Goal: Task Accomplishment & Management: Complete application form

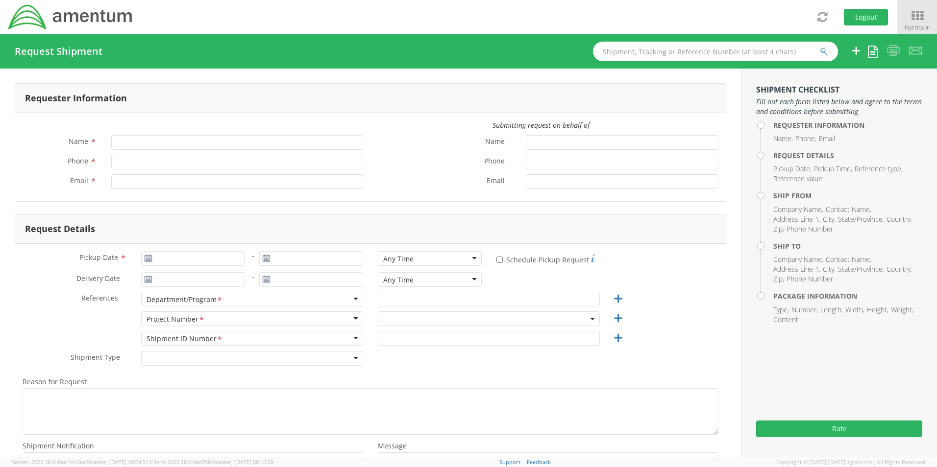
type input "[PERSON_NAME]"
type input "[PHONE_NUMBER]"
type input "[EMAIL_ADDRESS][PERSON_NAME][DOMAIN_NAME]"
select select "6119.F0043.03012.AA.02.00.200"
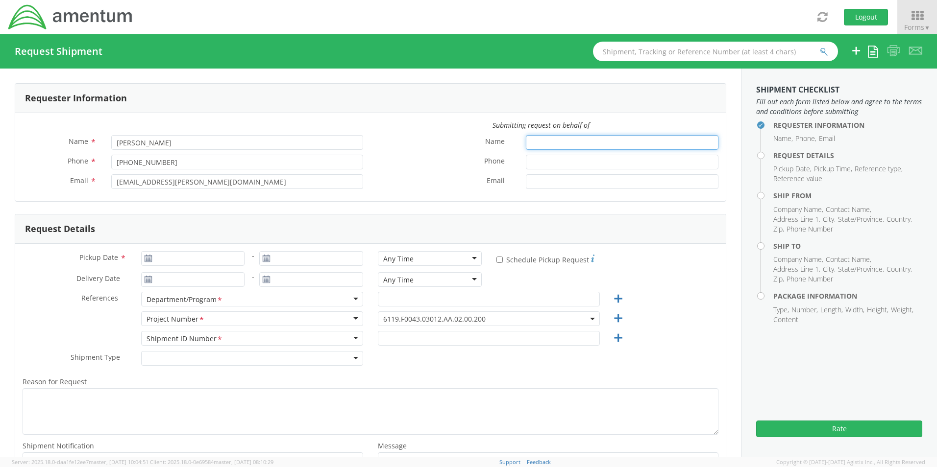
click at [595, 144] on input "Name *" at bounding box center [622, 142] width 192 height 15
click at [615, 144] on input "Name *" at bounding box center [622, 142] width 192 height 15
type input "[PERSON_NAME]"
type input "[PHONE_NUMBER]"
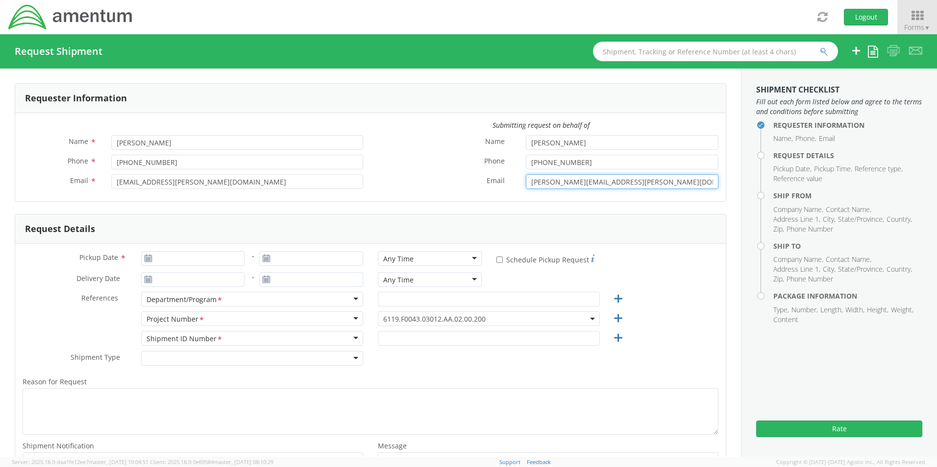
type input "[PERSON_NAME][EMAIL_ADDRESS][PERSON_NAME][DOMAIN_NAME]"
click at [146, 258] on icon at bounding box center [148, 259] width 8 height 8
type input "[DATE]"
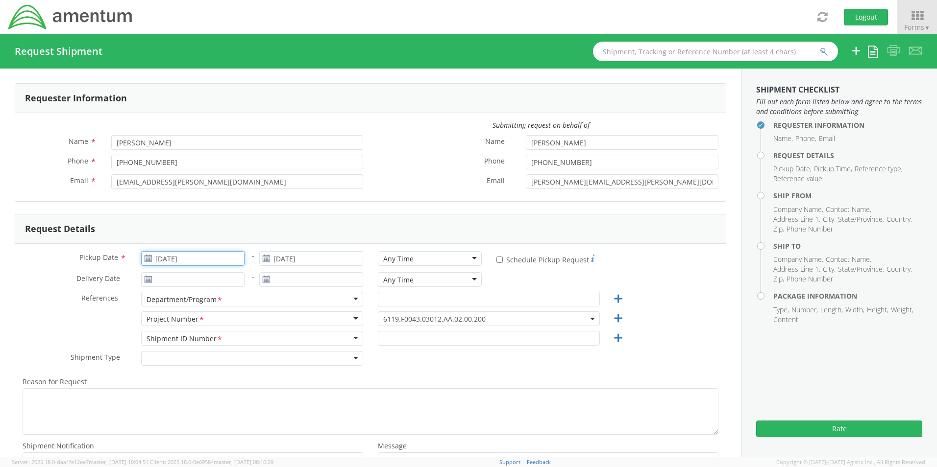
click at [164, 258] on input "[DATE]" at bounding box center [193, 258] width 104 height 15
click at [206, 307] on td "3" at bounding box center [208, 306] width 21 height 15
click at [184, 282] on input "[DATE]" at bounding box center [193, 279] width 104 height 15
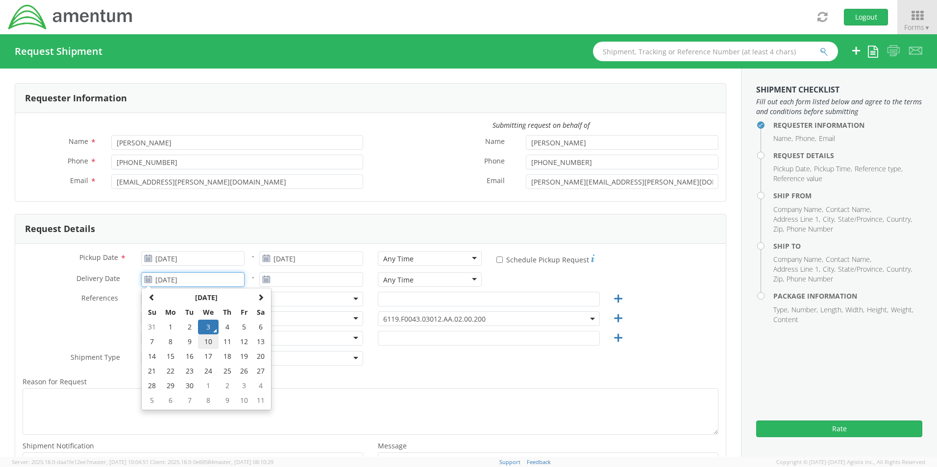
click at [209, 342] on td "10" at bounding box center [208, 342] width 21 height 15
type input "[DATE]"
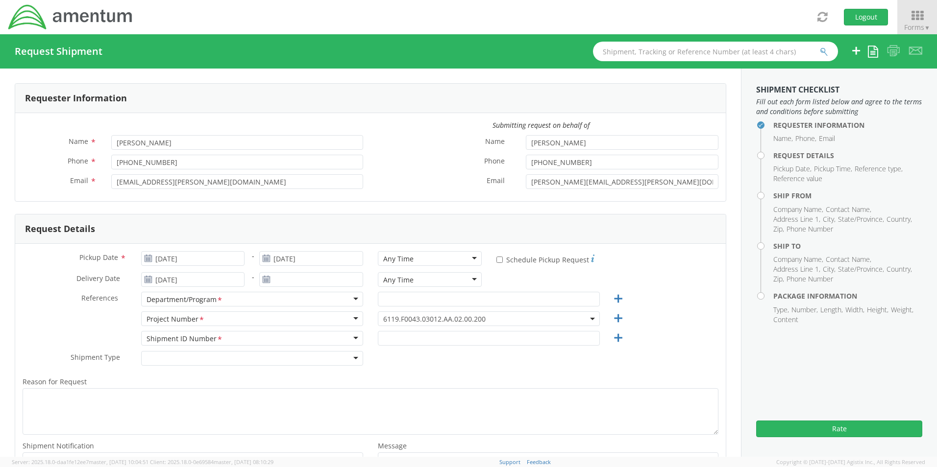
click at [468, 258] on div "Any Time" at bounding box center [430, 258] width 104 height 15
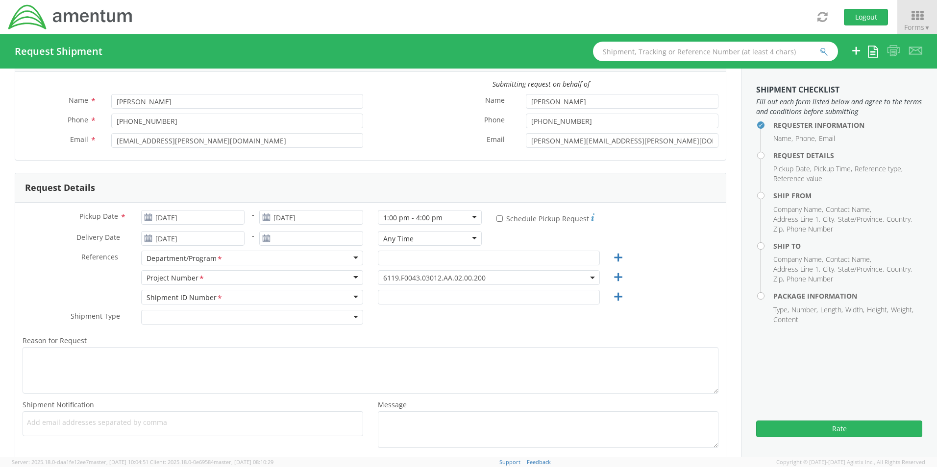
scroll to position [147, 0]
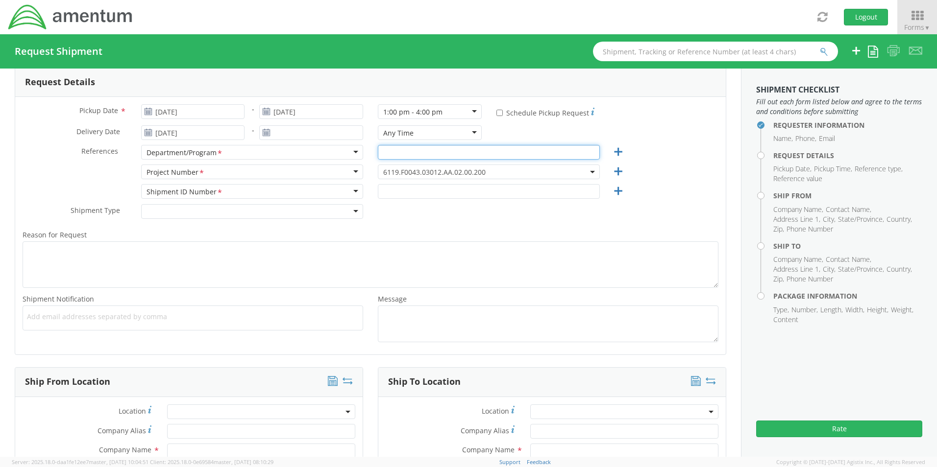
click at [411, 156] on input "text" at bounding box center [489, 152] width 222 height 15
type input "GSG HAWTHORNE"
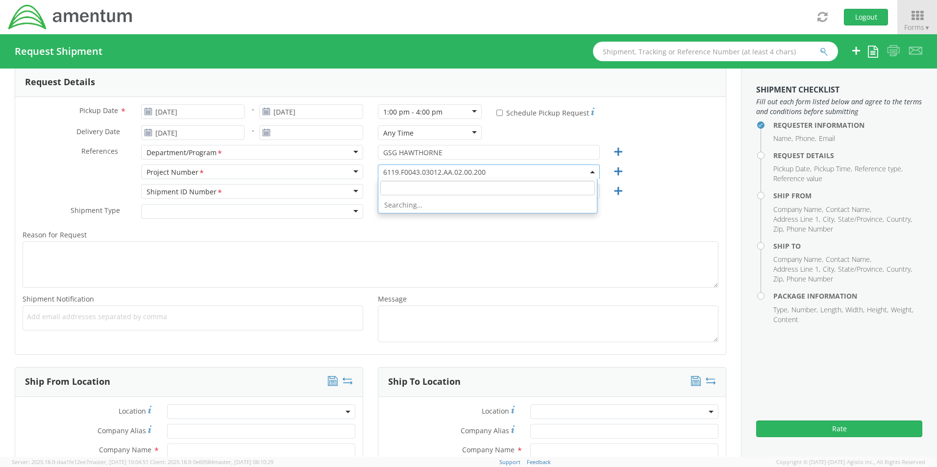
click at [544, 173] on span "6119.F0043.03012.AA.02.00.200" at bounding box center [488, 172] width 211 height 9
click at [477, 188] on input "search" at bounding box center [487, 188] width 215 height 15
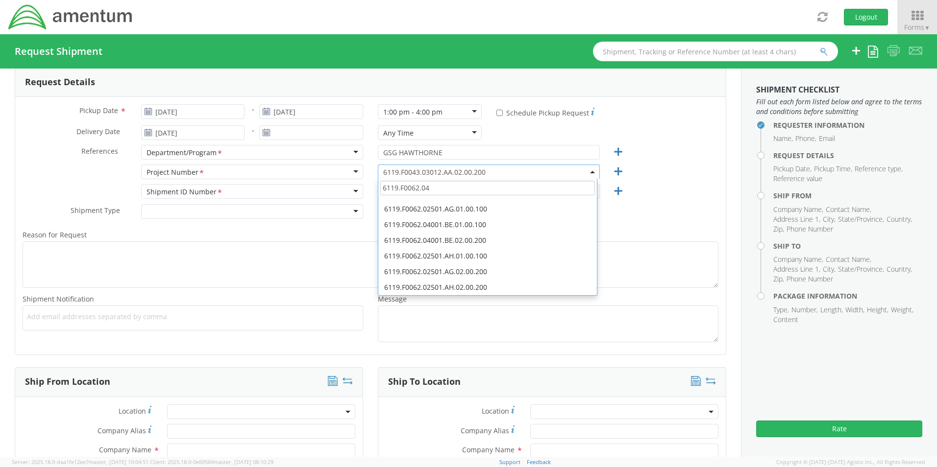
scroll to position [0, 0]
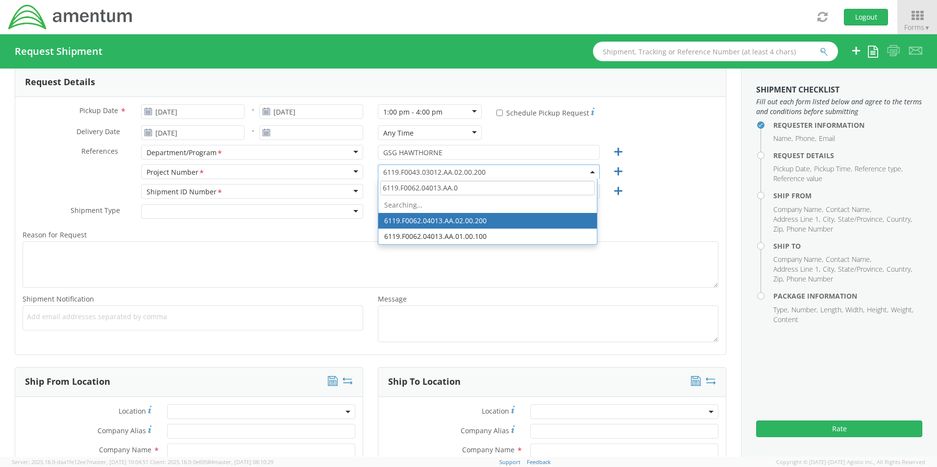
type input "6119.F0062.04013.AA.01"
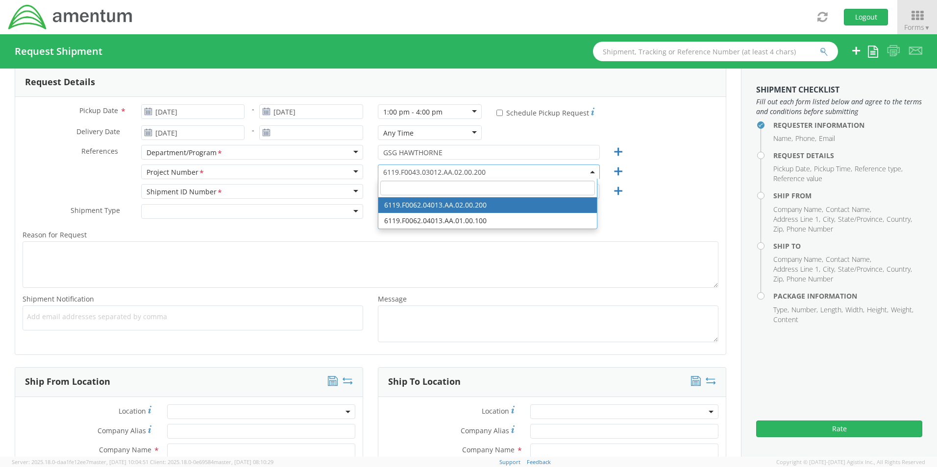
select select "6119.F0062.04013.AA.02.00.200"
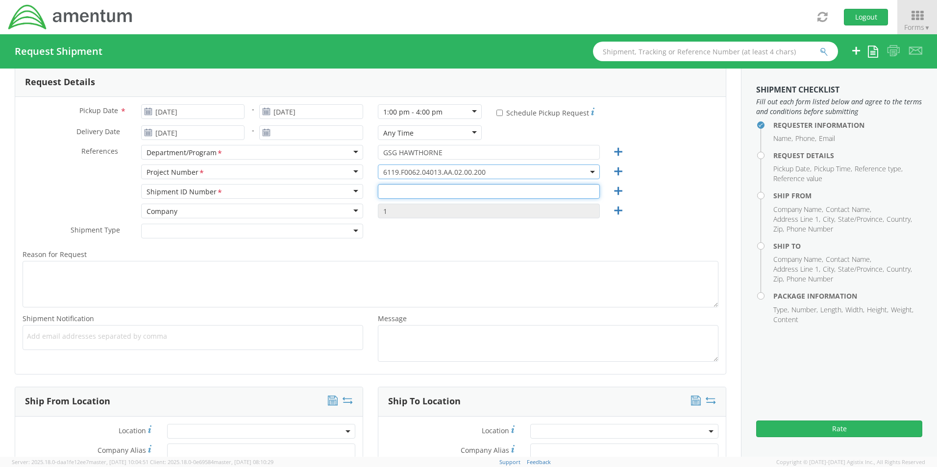
click at [452, 189] on input "text" at bounding box center [489, 191] width 222 height 15
click at [504, 189] on input "6119.F0062.04013.AA.01.00.100" at bounding box center [489, 191] width 222 height 15
type input "6"
click at [579, 173] on span "6119.F0062.04013.AA.02.00.200" at bounding box center [488, 172] width 211 height 9
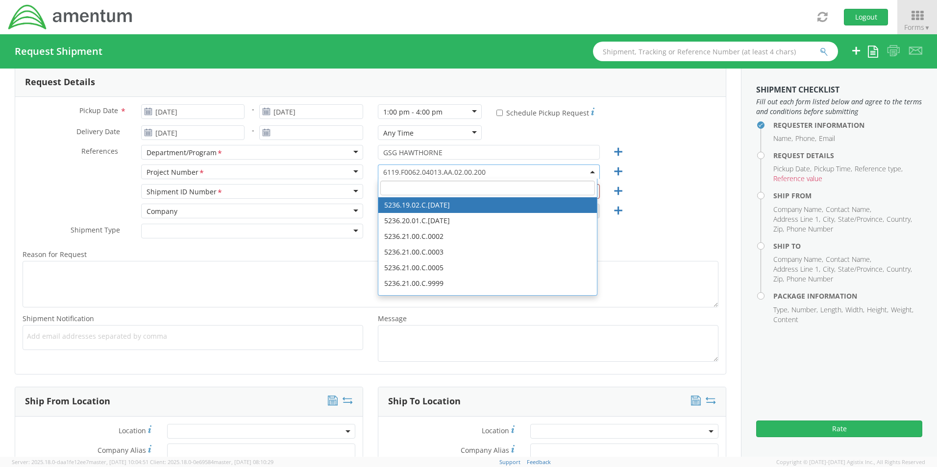
click at [485, 187] on input "search" at bounding box center [487, 188] width 215 height 15
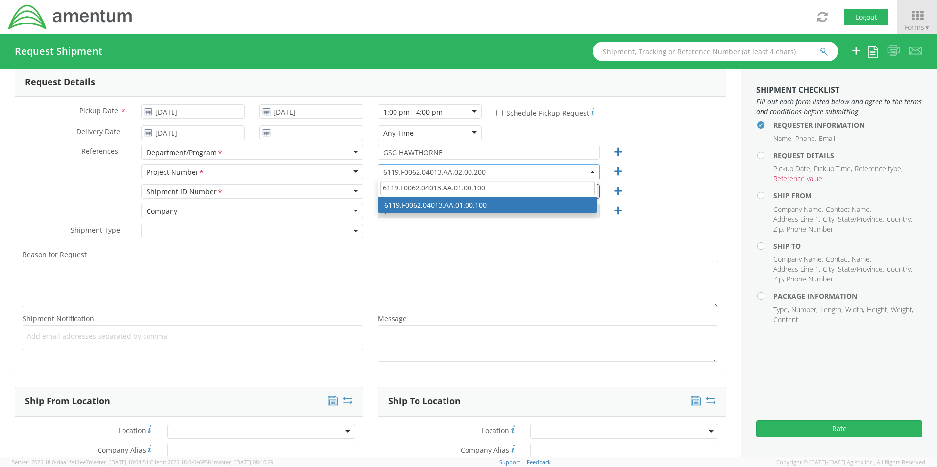
type input "6119.F0062.04013.AA.01.00.100"
select select "6119.F0062.04013.AA.01.00.100"
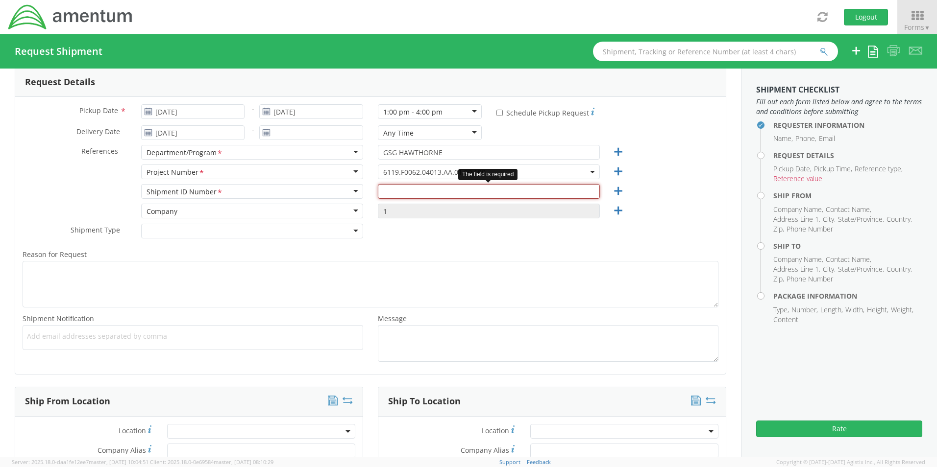
click at [402, 196] on input "text" at bounding box center [489, 191] width 222 height 15
type input "123ABC"
click at [354, 233] on div at bounding box center [252, 231] width 222 height 15
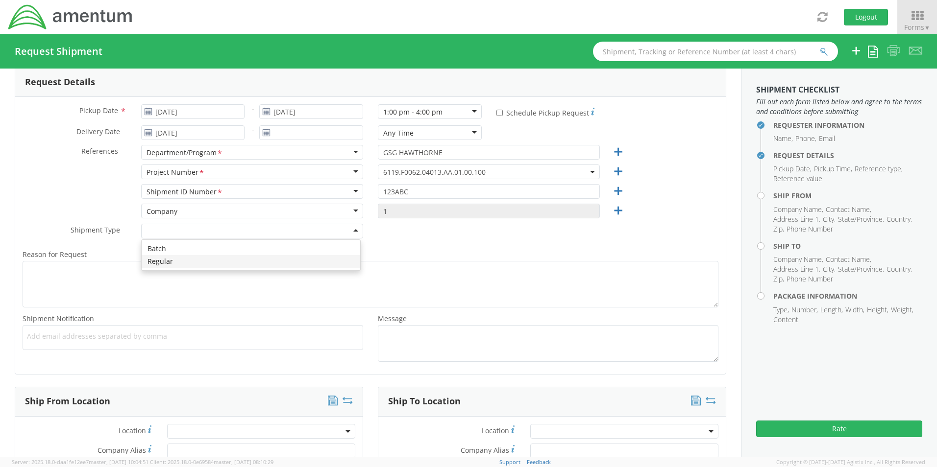
click at [268, 269] on div "Batch Regular" at bounding box center [251, 255] width 218 height 30
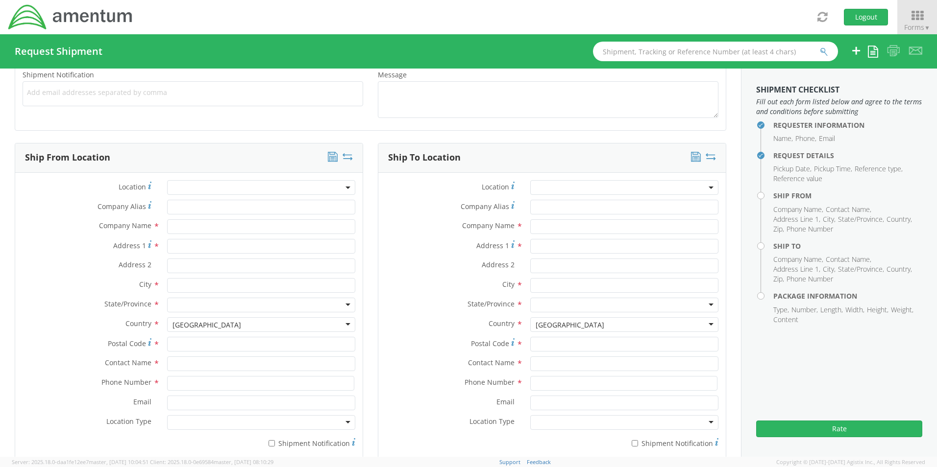
scroll to position [392, 0]
click at [193, 223] on input "text" at bounding box center [261, 225] width 188 height 15
type input "AMENTUM SERVICES LLC"
type input "[STREET_ADDRESS][US_STATE]"
type input "HAWTHORNE"
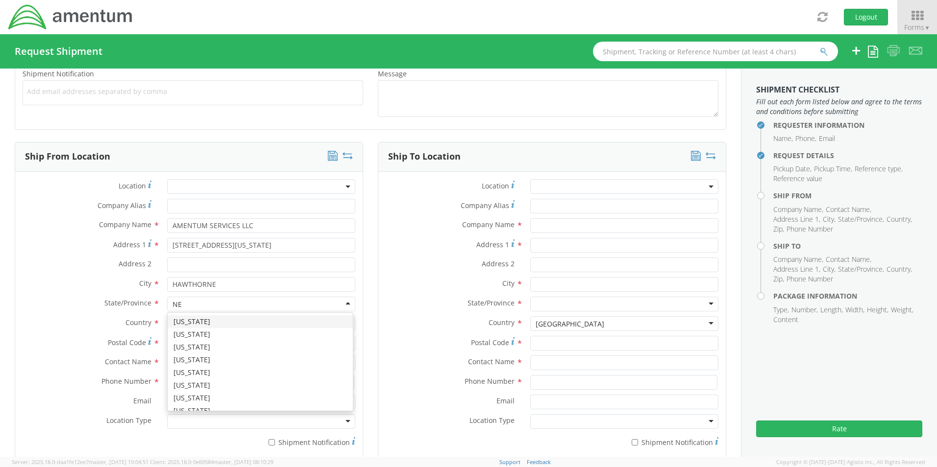
type input "NEV"
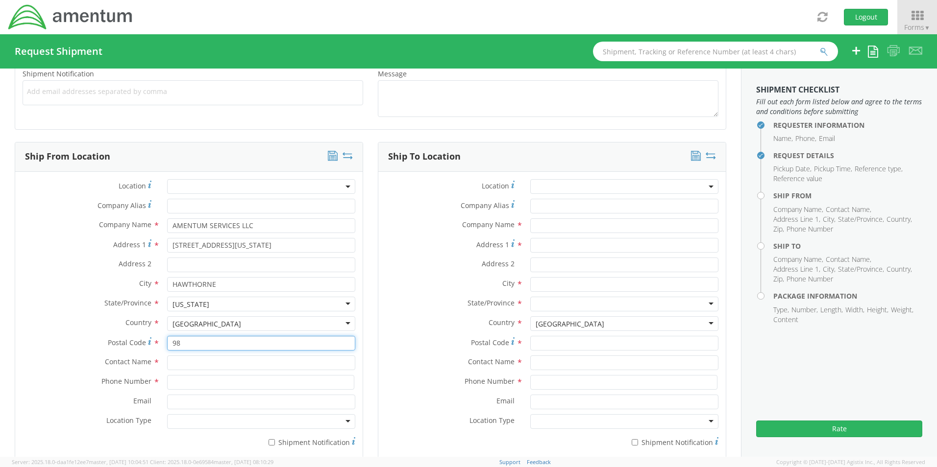
type input "9"
type input "89415"
type input "[PERSON_NAME]"
type input "[PHONE_NUMBER]"
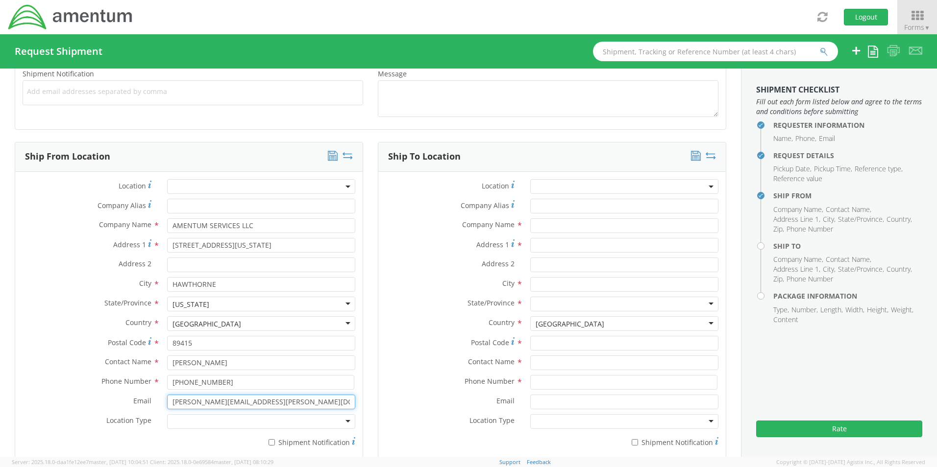
type input "[PERSON_NAME][EMAIL_ADDRESS][PERSON_NAME][DOMAIN_NAME]"
click at [245, 419] on div at bounding box center [261, 421] width 188 height 15
click at [544, 229] on input "text" at bounding box center [624, 225] width 188 height 15
type input "TSI INCORPORATED"
type input "[STREET_ADDRESS]"
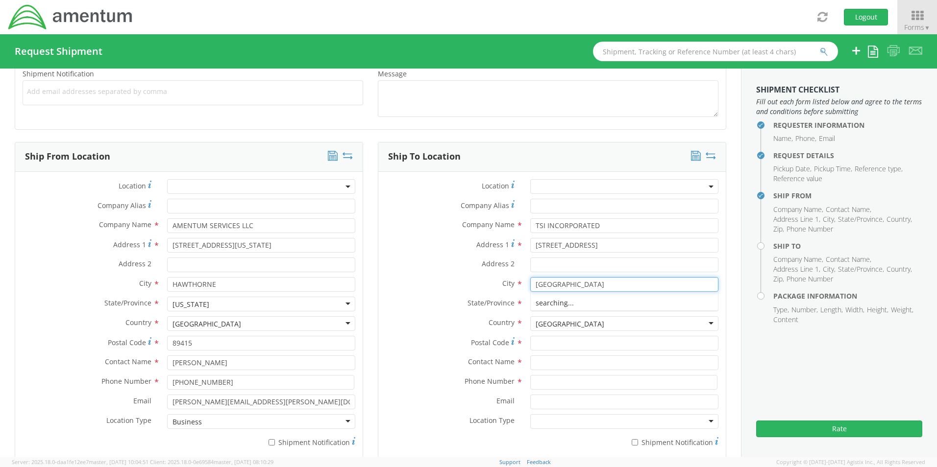
type input "[GEOGRAPHIC_DATA]"
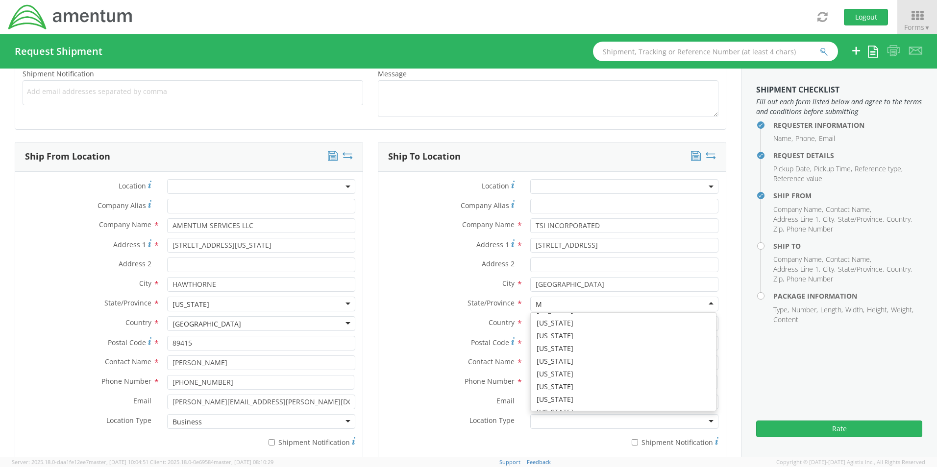
scroll to position [2, 0]
type input "M"
type input "MIN"
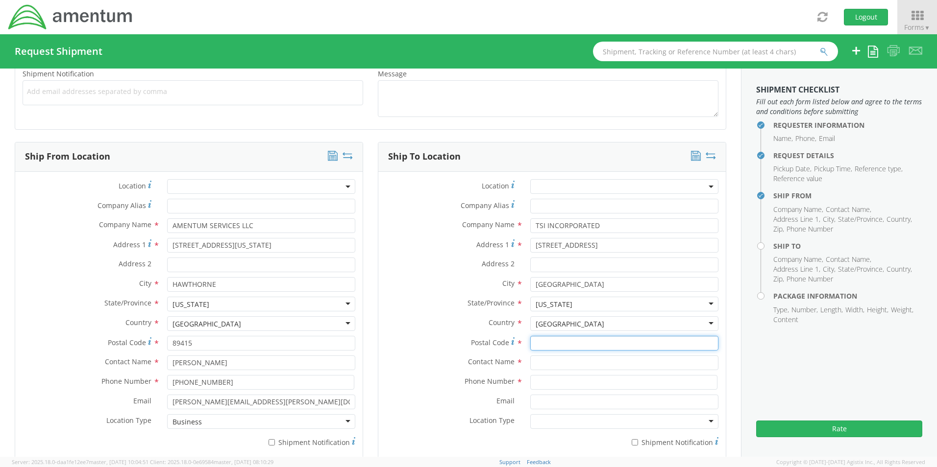
click at [554, 343] on input "Postal Code *" at bounding box center [624, 343] width 188 height 15
type input "55126"
click at [573, 364] on input "text" at bounding box center [624, 363] width 188 height 15
type input "TSI INCORPORATED"
type input "[PHONE_NUMBER]"
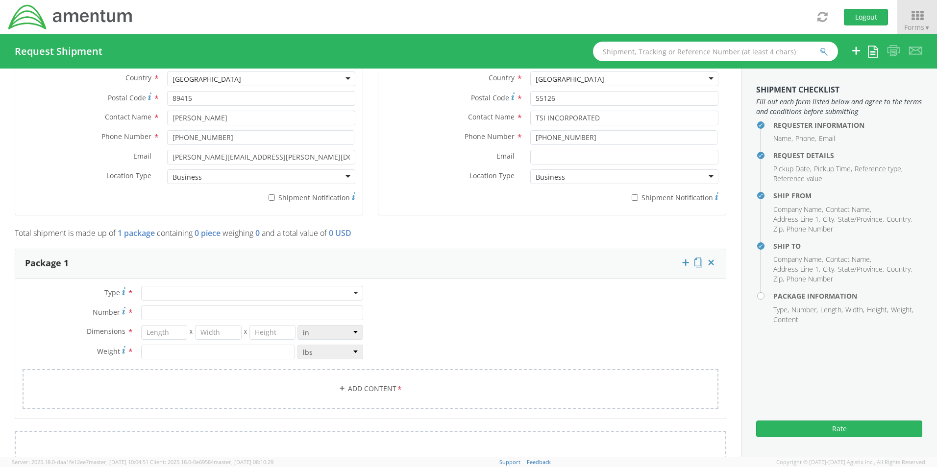
scroll to position [686, 0]
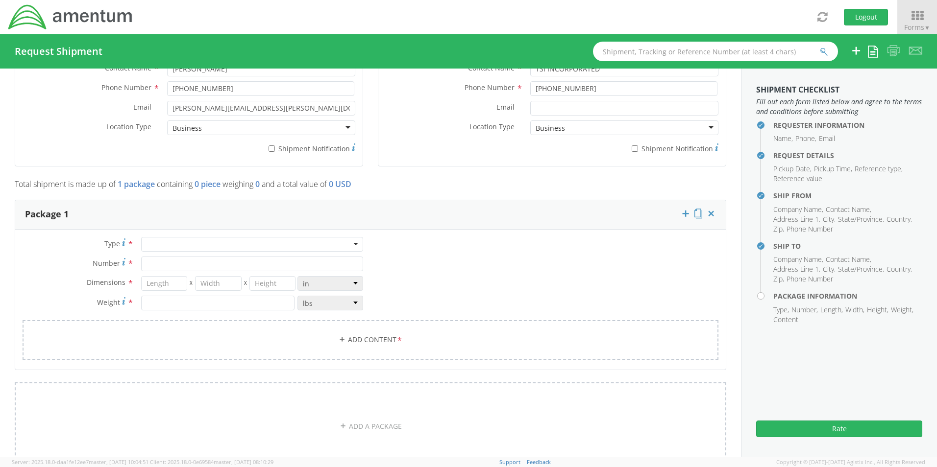
click at [246, 241] on div at bounding box center [252, 244] width 222 height 15
click at [193, 265] on input "Number *" at bounding box center [252, 264] width 222 height 15
type input "1"
click at [167, 280] on input "number" at bounding box center [164, 283] width 47 height 15
type input "12"
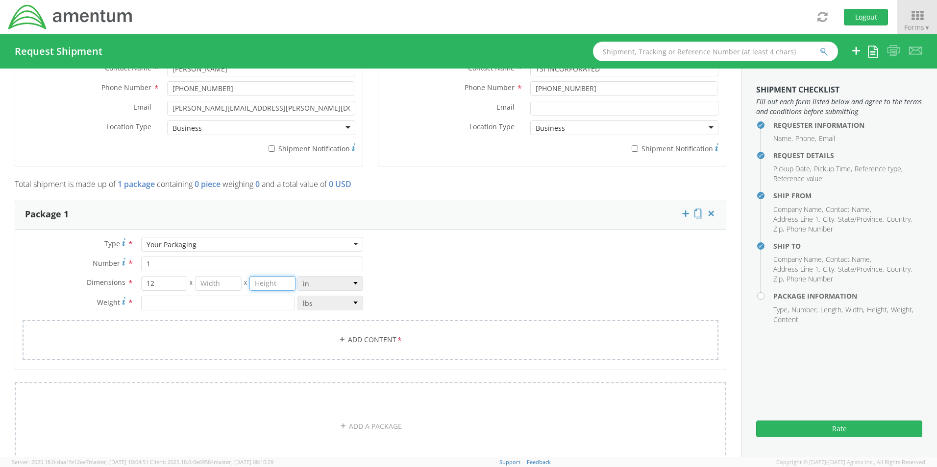
click at [263, 285] on input "number" at bounding box center [272, 283] width 47 height 15
type input "16"
click at [214, 280] on input "number" at bounding box center [218, 283] width 47 height 15
type input "2"
type input "16"
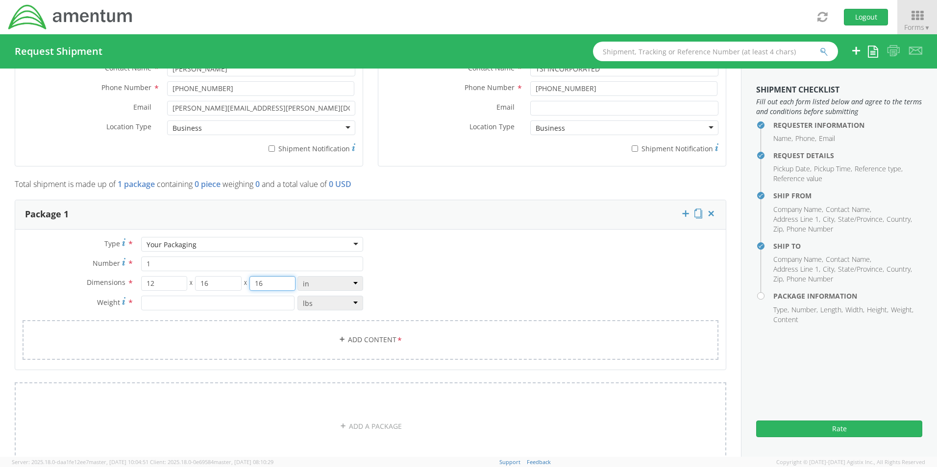
click at [265, 282] on input "16" at bounding box center [272, 283] width 47 height 15
type input "1"
type input "21"
click at [330, 333] on link "Add Content *" at bounding box center [371, 340] width 696 height 40
select select
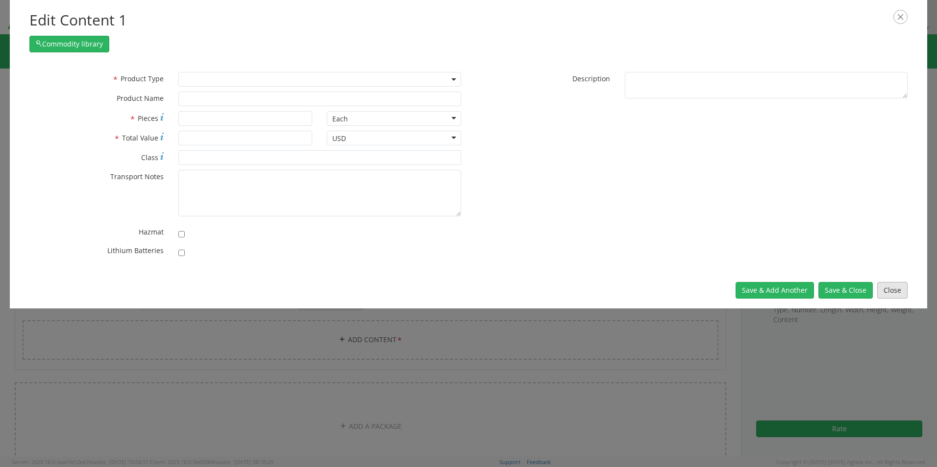
click at [887, 290] on button "Close" at bounding box center [892, 290] width 30 height 17
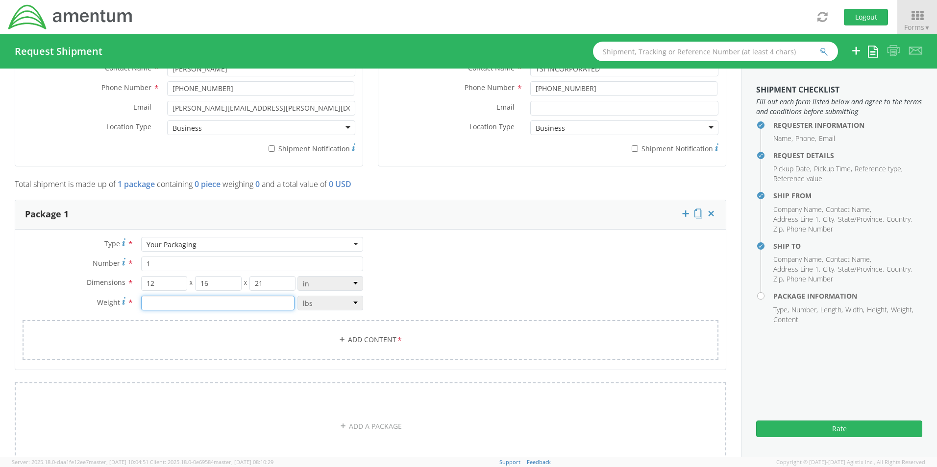
click at [204, 304] on input "number" at bounding box center [217, 303] width 153 height 15
type input "0"
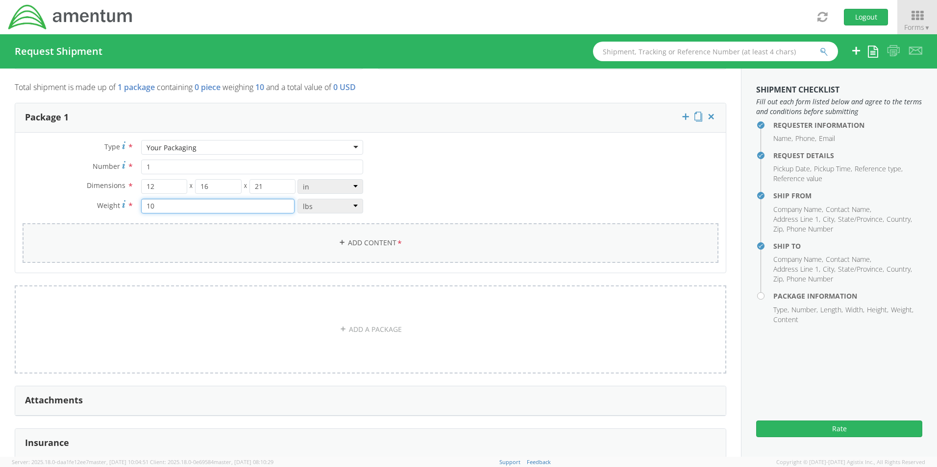
scroll to position [784, 0]
type input "10"
click at [401, 240] on link "Add Content *" at bounding box center [371, 242] width 696 height 40
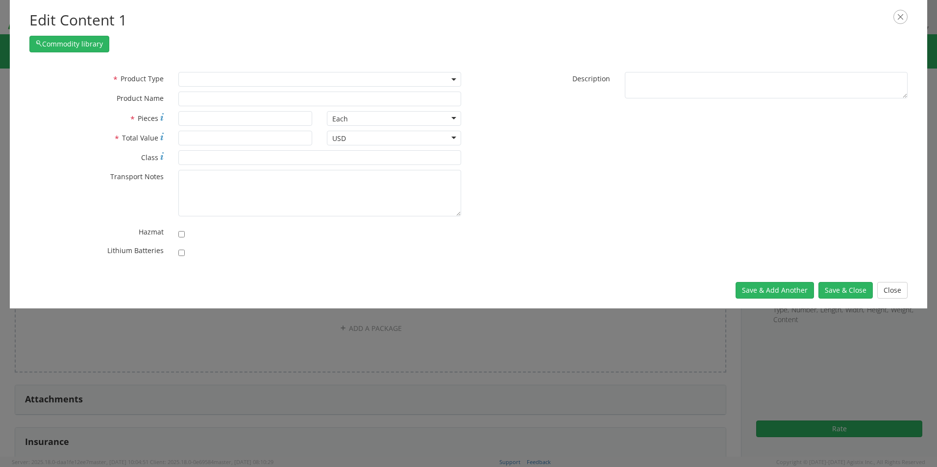
click at [219, 74] on span at bounding box center [319, 79] width 283 height 15
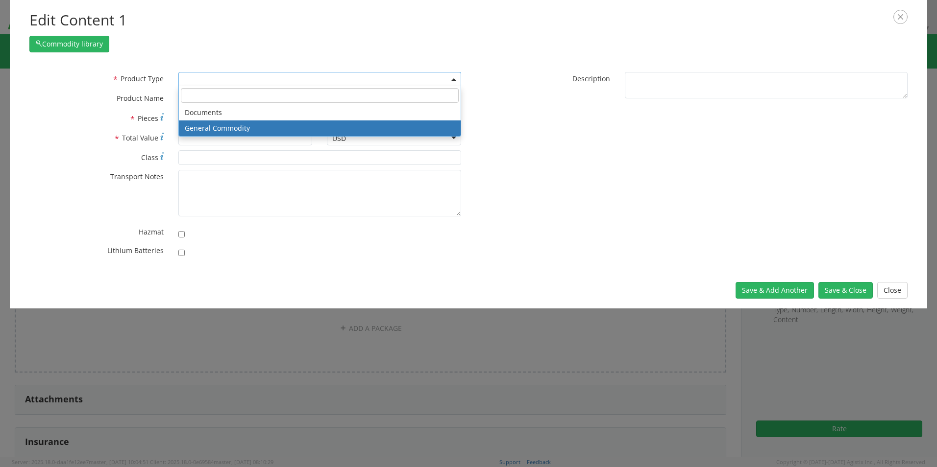
select select "COMMODITY"
type input "General Commodity"
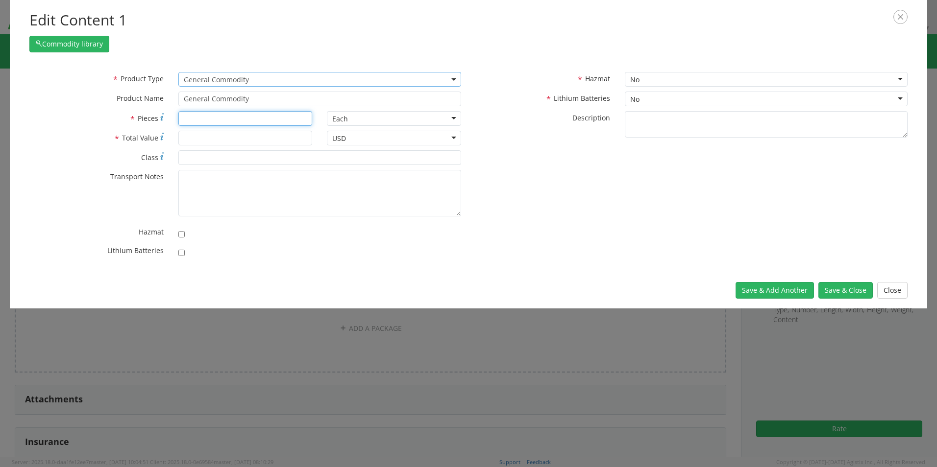
click at [238, 113] on input "* Pieces" at bounding box center [245, 118] width 134 height 15
type input "1"
click at [245, 138] on input "* Total Value" at bounding box center [245, 138] width 134 height 15
type input "1000"
click at [843, 286] on button "Save & Close" at bounding box center [845, 290] width 54 height 17
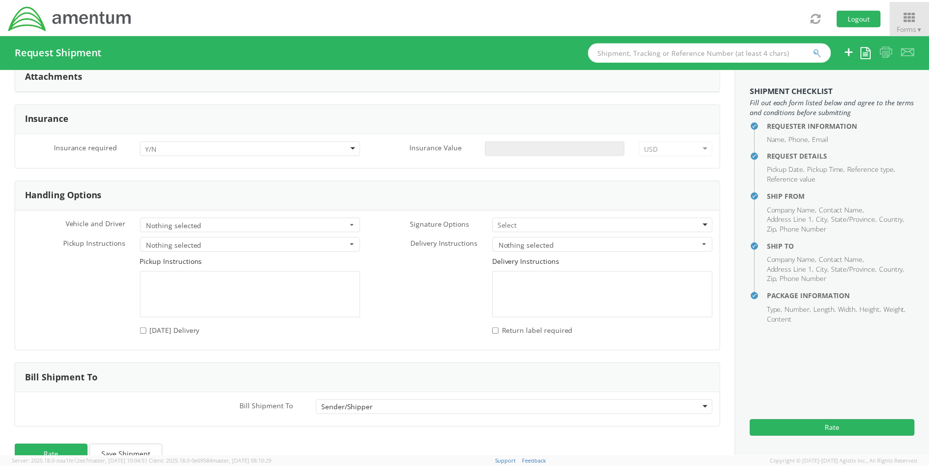
scroll to position [1189, 0]
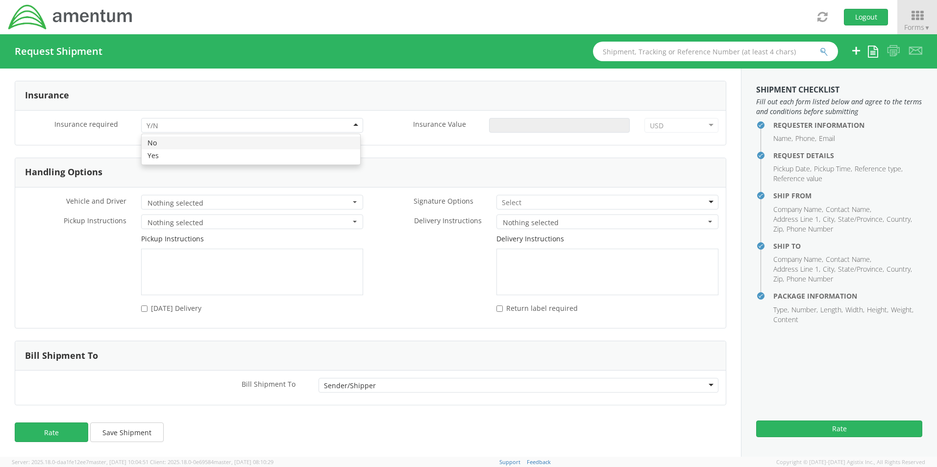
click at [237, 120] on div at bounding box center [252, 125] width 222 height 15
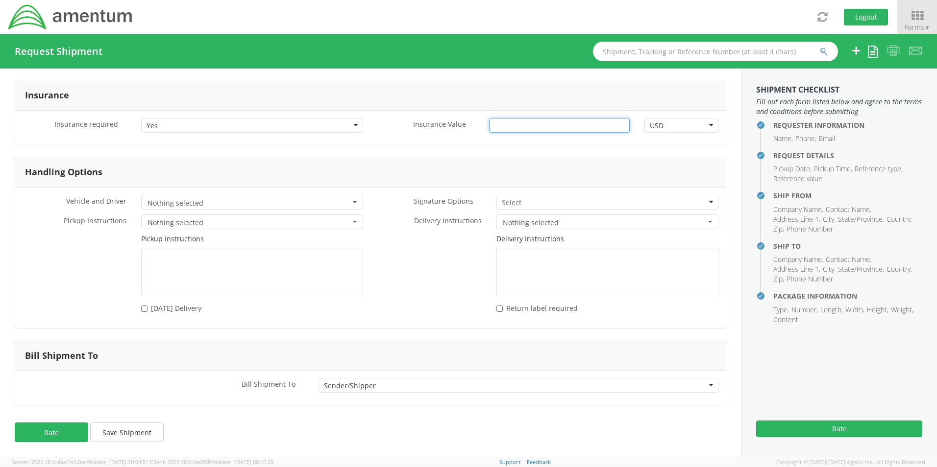
click at [569, 126] on input "Insurance Value *" at bounding box center [559, 125] width 141 height 15
type input "1000"
click at [852, 427] on button "Rate" at bounding box center [839, 429] width 166 height 17
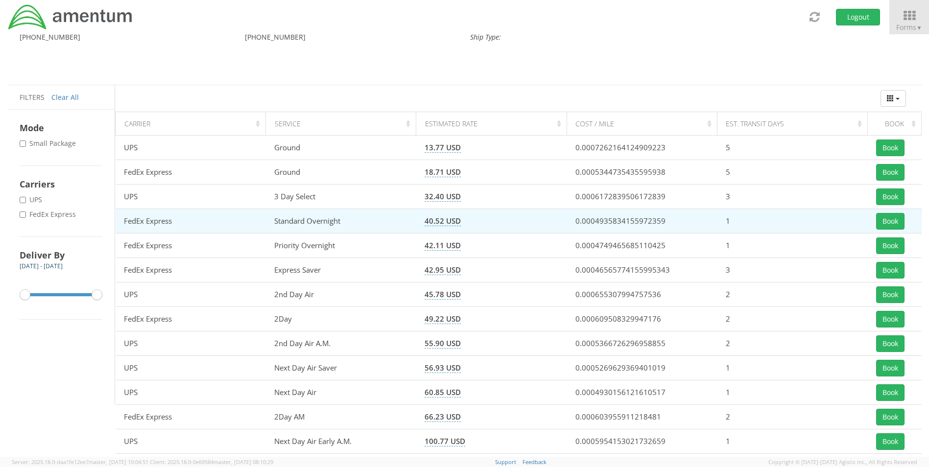
scroll to position [64, 0]
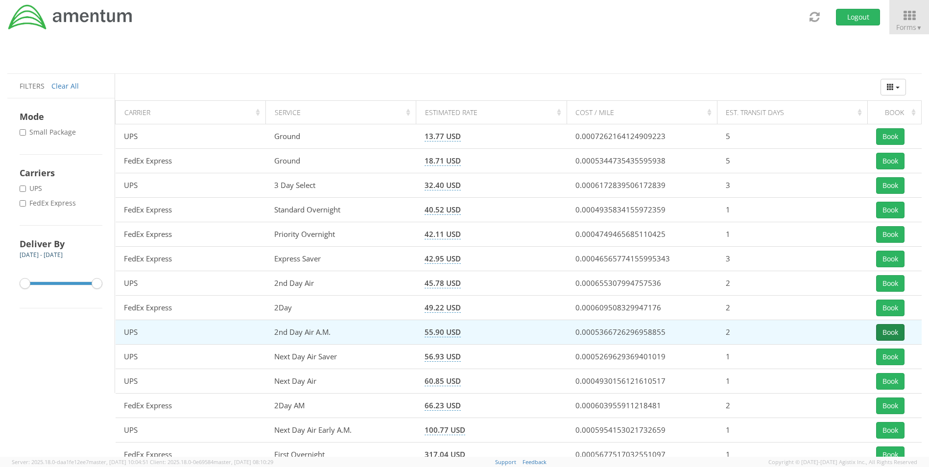
click at [883, 329] on button "Book" at bounding box center [890, 332] width 28 height 17
